Goal: Information Seeking & Learning: Learn about a topic

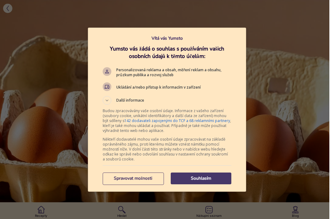
click at [203, 176] on p "Souhlasím" at bounding box center [201, 178] width 61 height 6
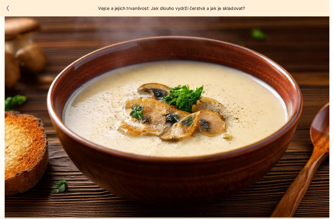
scroll to position [3212, 0]
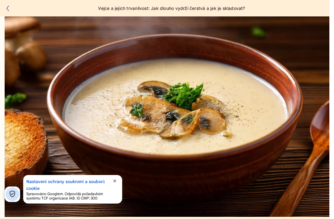
click at [97, 117] on img at bounding box center [167, 108] width 325 height 217
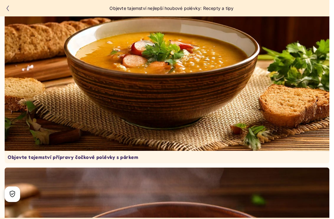
scroll to position [3908, 0]
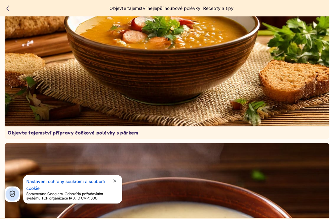
click at [40, 109] on img at bounding box center [167, 18] width 325 height 217
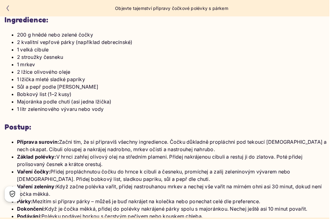
scroll to position [1691, 0]
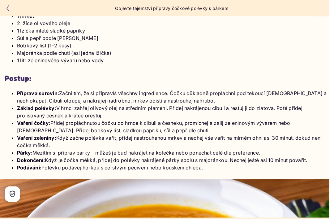
click at [7, 9] on icon "button" at bounding box center [8, 9] width 6 height 6
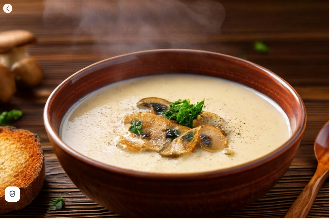
click at [9, 9] on icon "button" at bounding box center [8, 9] width 6 height 6
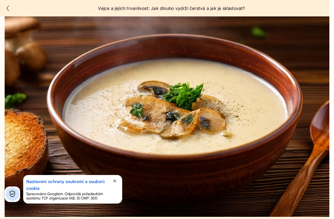
click at [8, 10] on icon "button" at bounding box center [8, 9] width 6 height 6
